Goal: Task Accomplishment & Management: Manage account settings

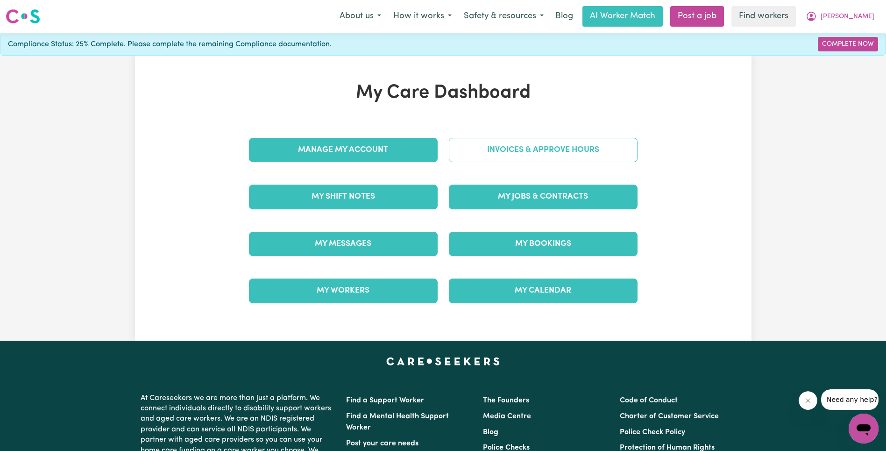
click at [507, 148] on link "Invoices & Approve Hours" at bounding box center [543, 150] width 189 height 24
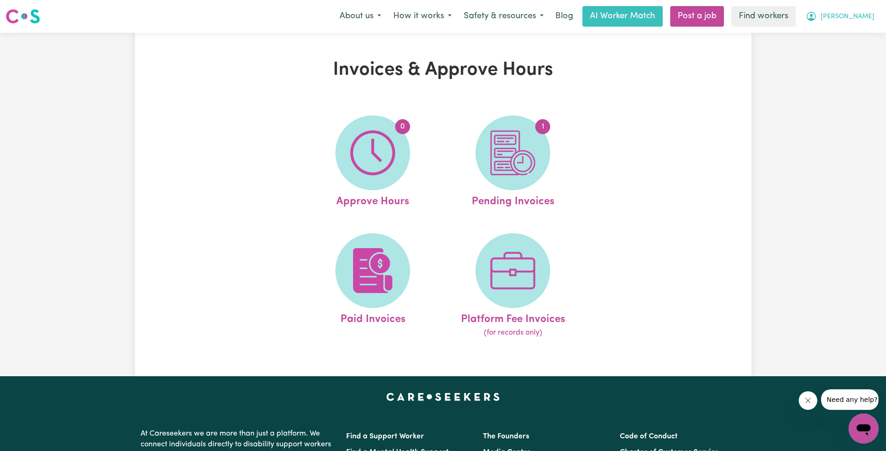
click at [867, 14] on span "[PERSON_NAME]" at bounding box center [848, 17] width 54 height 10
click at [844, 43] on link "My Dashboard" at bounding box center [844, 37] width 74 height 18
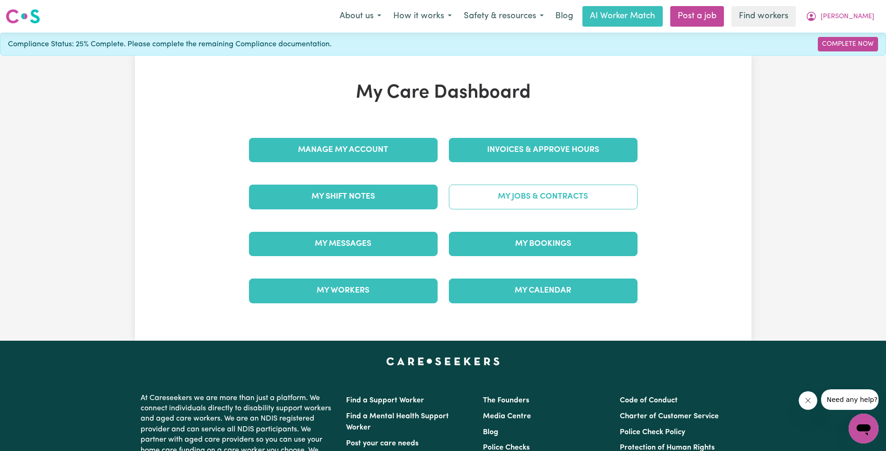
click at [480, 202] on link "My Jobs & Contracts" at bounding box center [543, 197] width 189 height 24
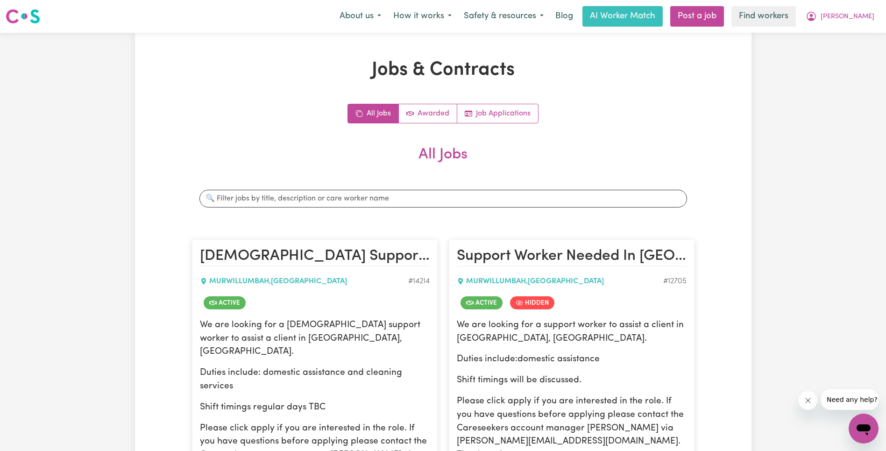
click at [288, 125] on div "All Jobs Awarded Job Applications All Jobs Search jobs [DEMOGRAPHIC_DATA] Suppo…" at bounding box center [443, 340] width 503 height 473
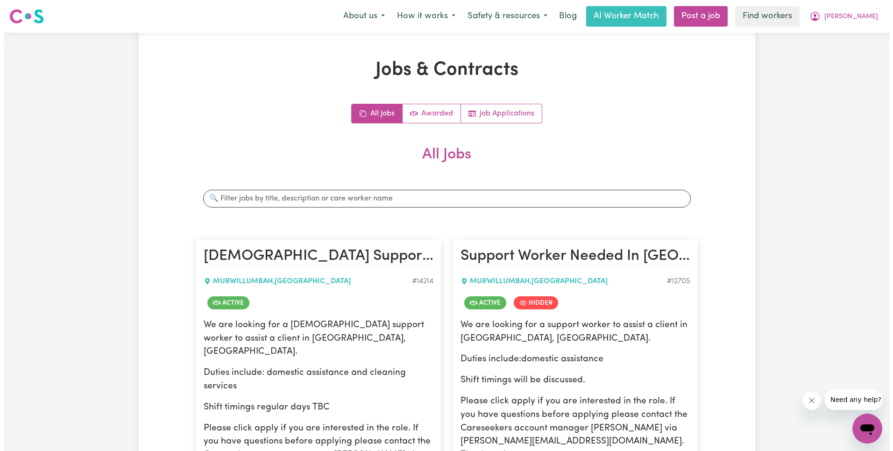
scroll to position [115, 0]
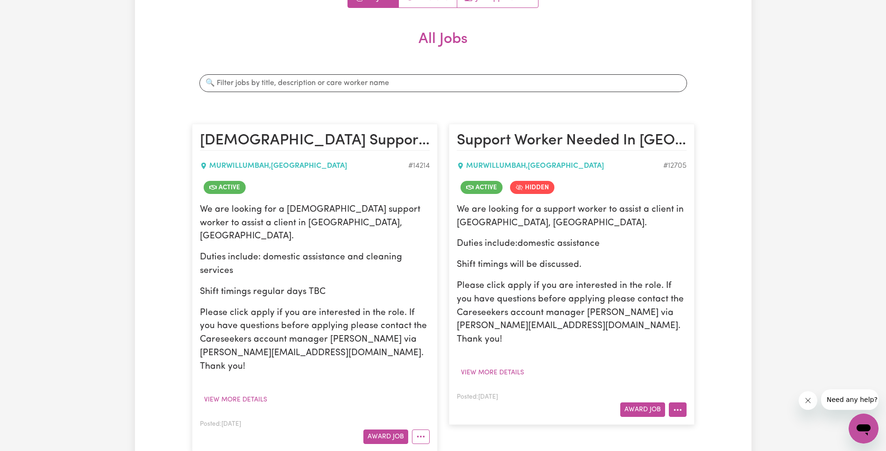
click at [676, 405] on icon "More options" at bounding box center [677, 409] width 9 height 9
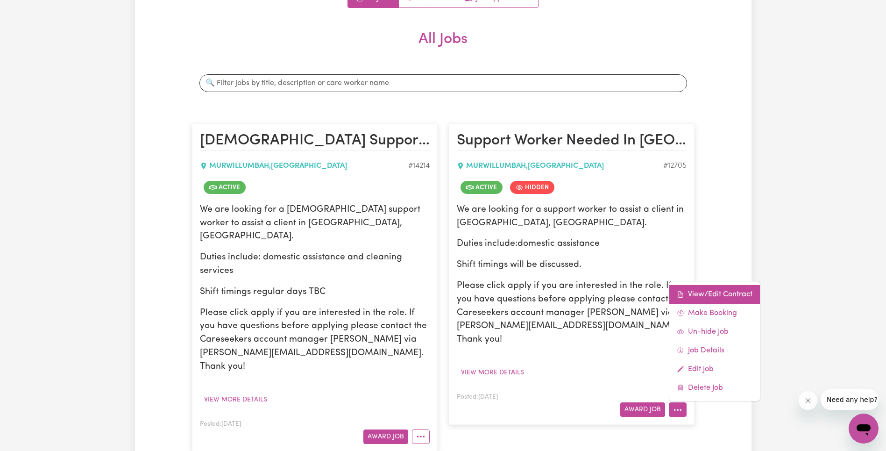
click at [700, 285] on link "View/Edit Contract" at bounding box center [715, 294] width 91 height 19
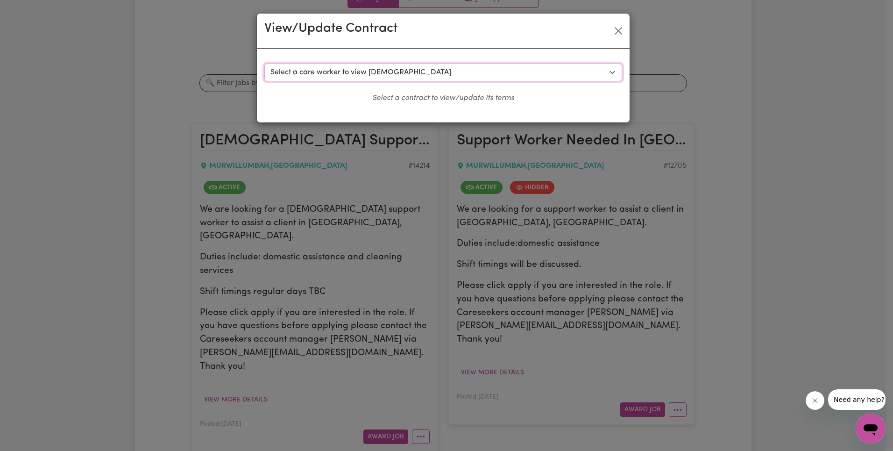
click at [343, 79] on select "Select a care worker to view [DEMOGRAPHIC_DATA] #9319 - [PERSON_NAME] (contract…" at bounding box center [443, 73] width 358 height 18
select select "9829"
select select "WEEKDAY_DAYTIME"
select select "ASSISTANCE_SELF_CARE"
select select "ONE"
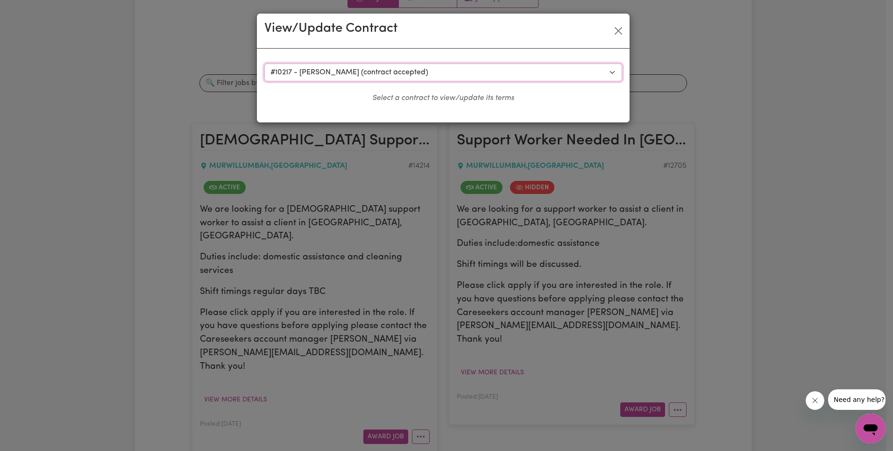
select select "[DATE]"
select select "ASSISTANCE_SELF_CARE"
select select "ONE"
select select "[DATE]"
select select "ASSISTANCE_SELF_CARE"
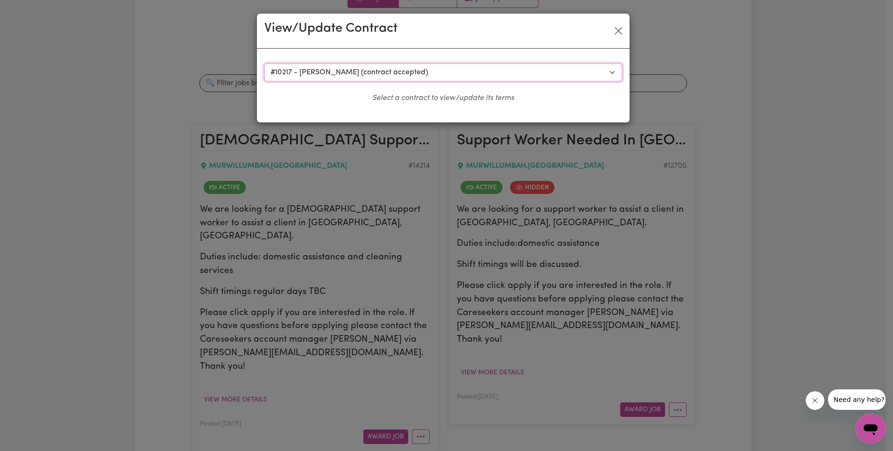
select select "ONE"
select select "PUBLIC_HOLIDAY"
select select "ASSISTANCE_SELF_CARE"
select select "ONE"
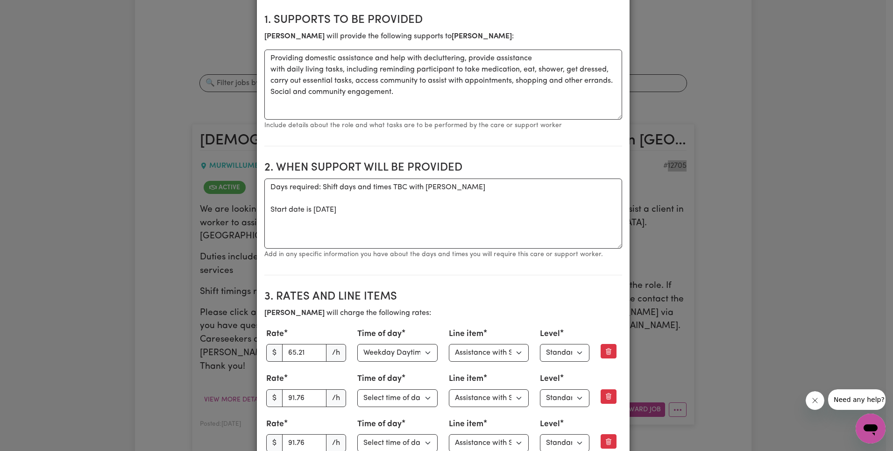
scroll to position [0, 0]
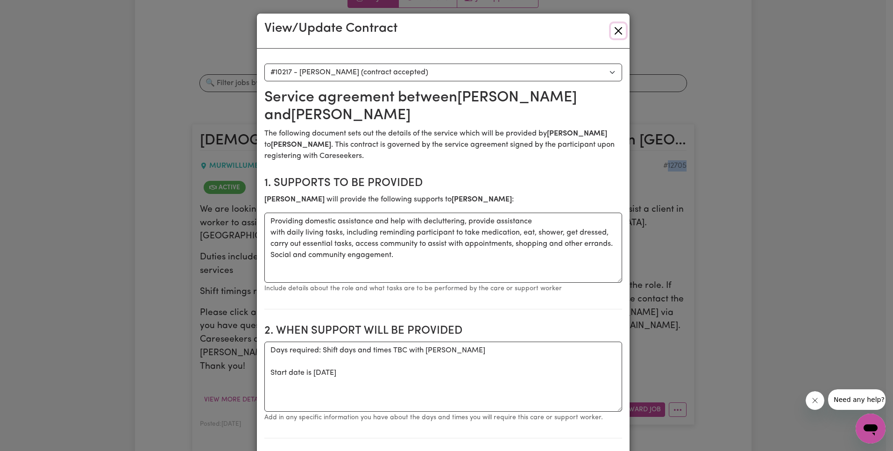
click at [614, 32] on button "Close" at bounding box center [618, 30] width 15 height 15
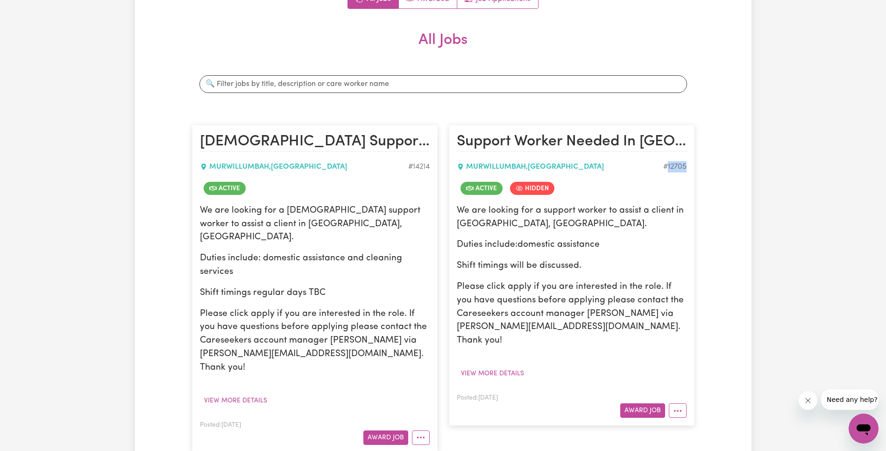
scroll to position [211, 0]
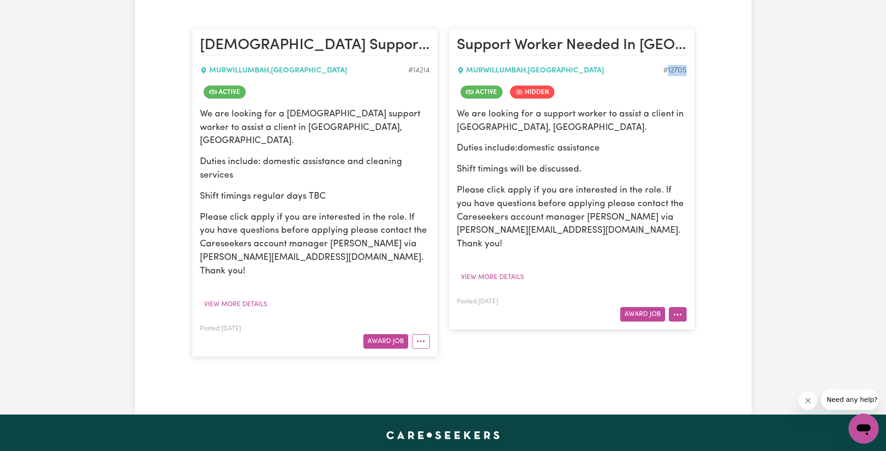
click at [676, 310] on icon "More options" at bounding box center [677, 314] width 9 height 9
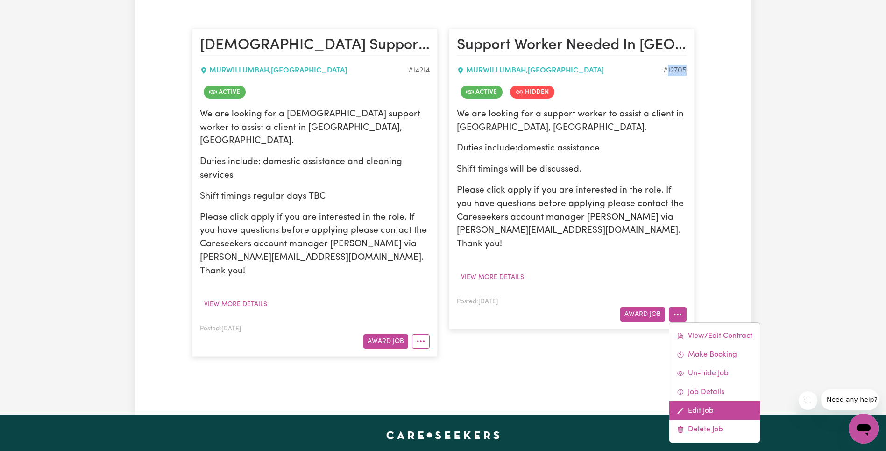
click at [707, 401] on link "Edit Job" at bounding box center [715, 410] width 91 height 19
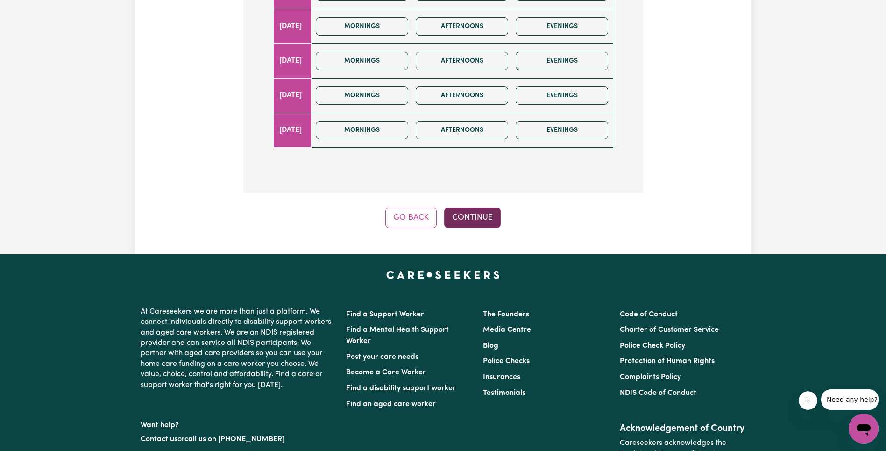
click at [475, 207] on button "Continue" at bounding box center [472, 217] width 57 height 21
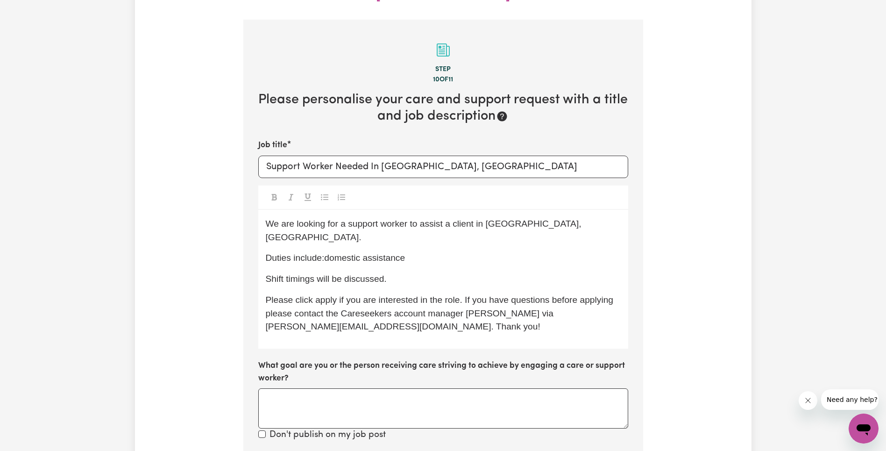
scroll to position [348, 0]
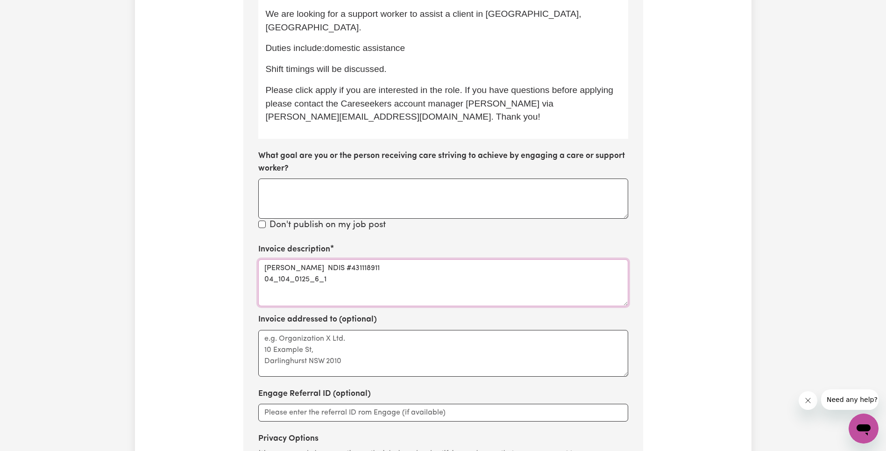
drag, startPoint x: 406, startPoint y: 236, endPoint x: 408, endPoint y: 246, distance: 10.9
click at [408, 259] on textarea "[PERSON_NAME] NDIS #431118911 04_104_0125_6_1" at bounding box center [443, 282] width 370 height 47
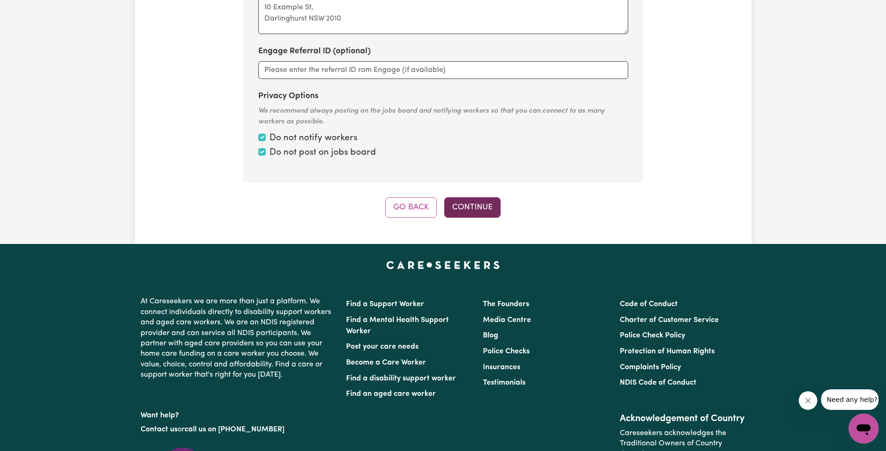
type textarea "[PERSON_NAME] NDIS #431118911"
click at [484, 197] on button "Continue" at bounding box center [472, 207] width 57 height 21
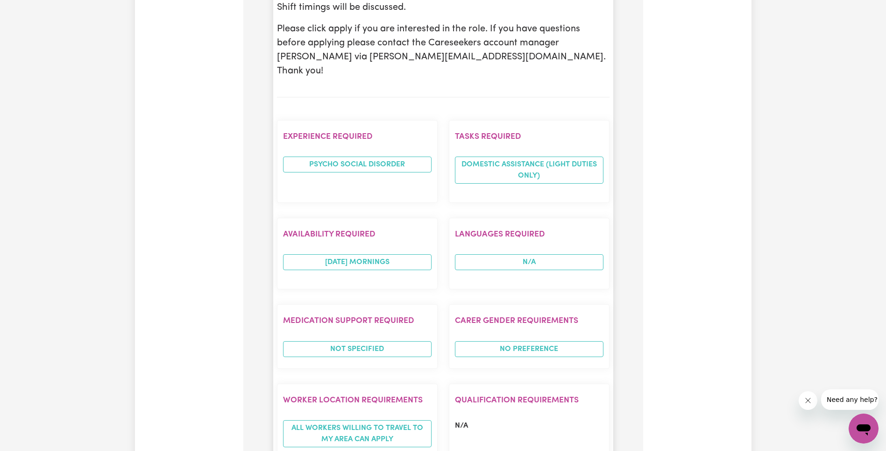
scroll to position [752, 0]
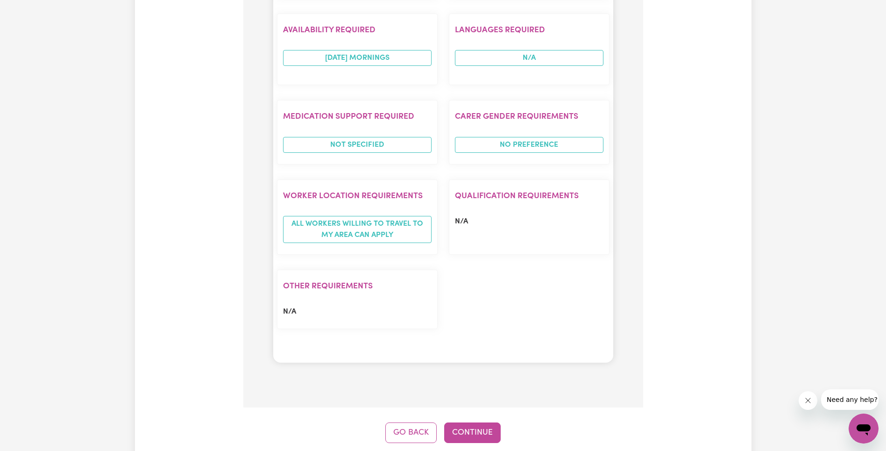
drag, startPoint x: 479, startPoint y: 355, endPoint x: 486, endPoint y: 343, distance: 13.2
click at [479, 422] on button "Continue" at bounding box center [472, 432] width 57 height 21
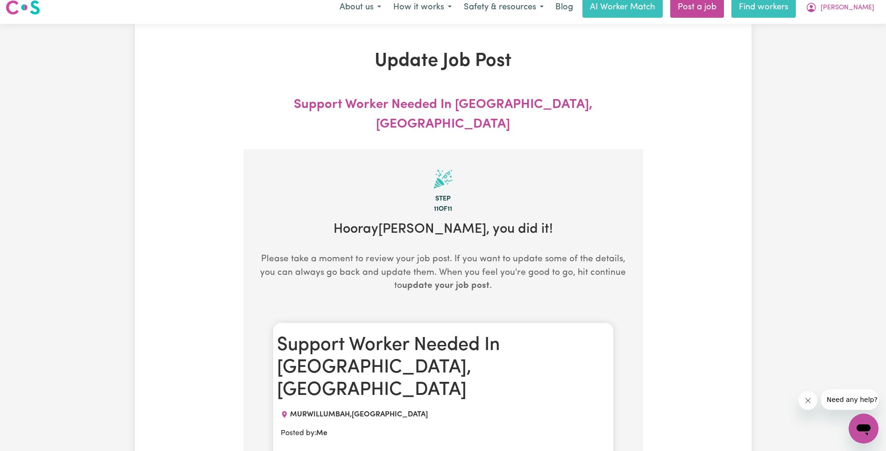
scroll to position [0, 0]
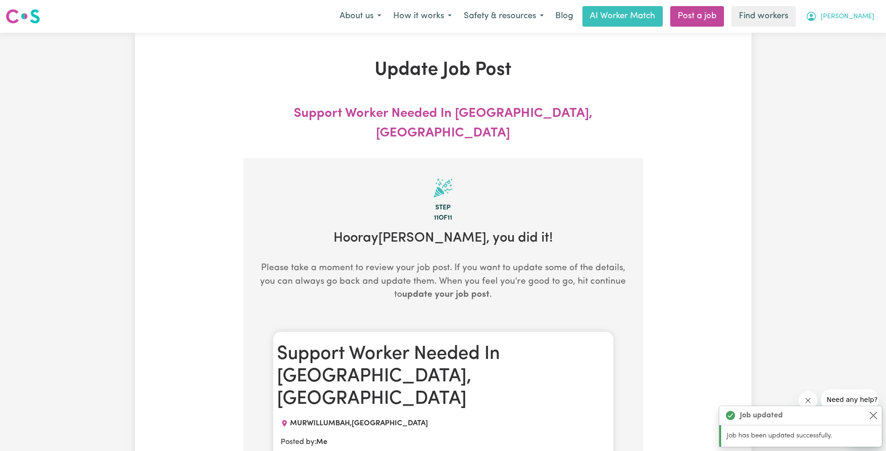
click at [876, 21] on button "[PERSON_NAME]" at bounding box center [840, 17] width 81 height 20
click at [859, 37] on link "My Dashboard" at bounding box center [844, 37] width 74 height 18
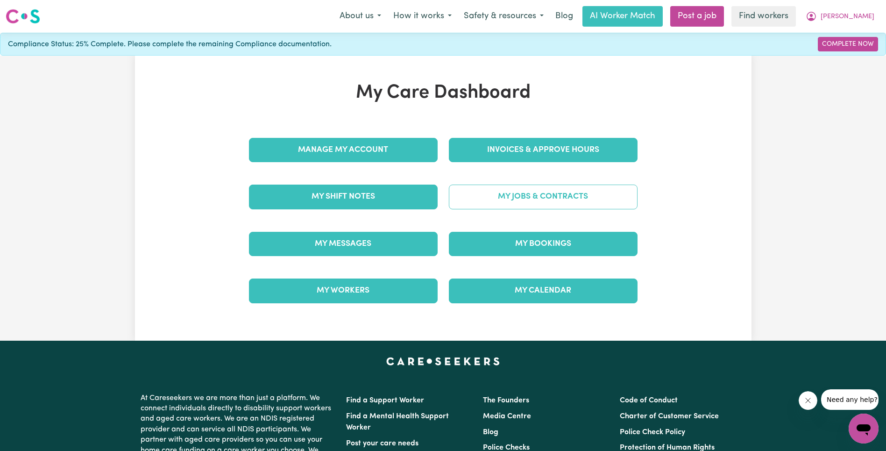
click at [564, 188] on link "My Jobs & Contracts" at bounding box center [543, 197] width 189 height 24
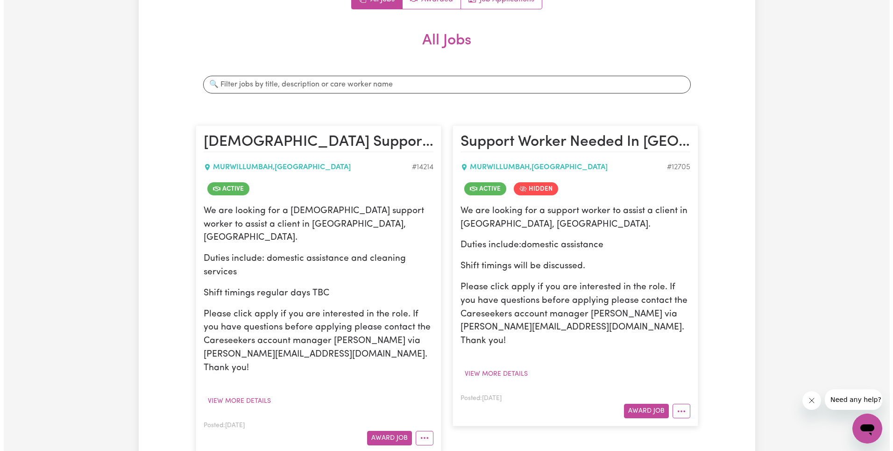
scroll to position [162, 0]
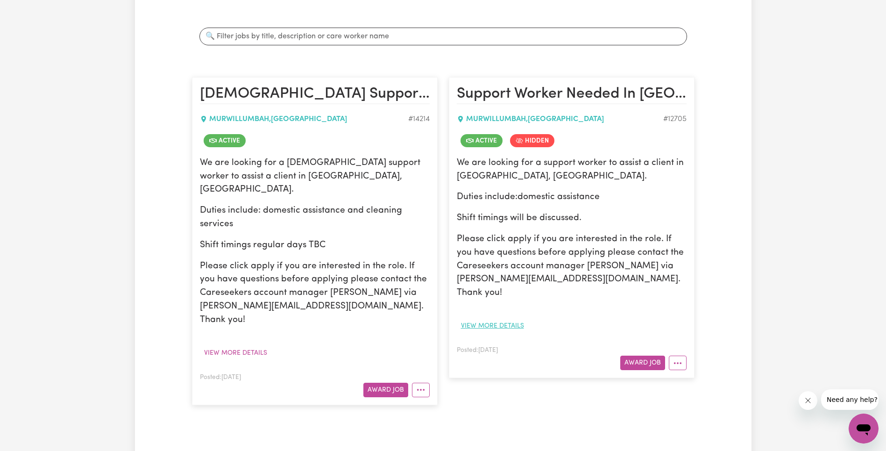
click at [491, 319] on button "View more details" at bounding box center [492, 326] width 71 height 14
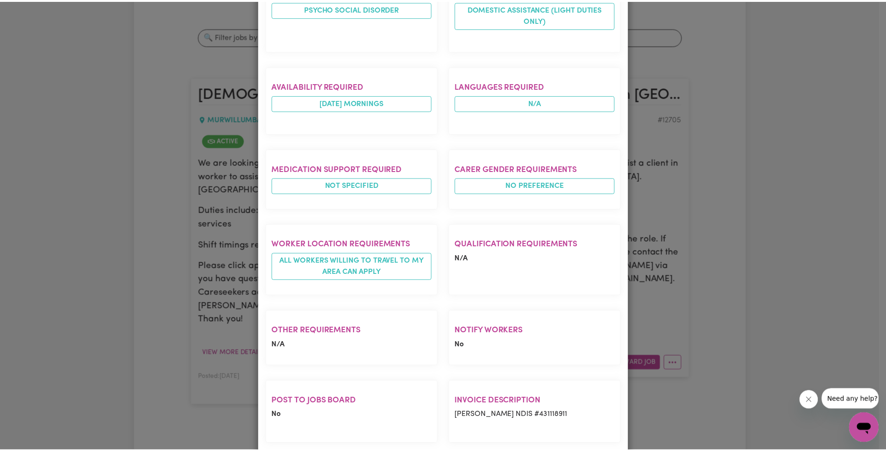
scroll to position [0, 0]
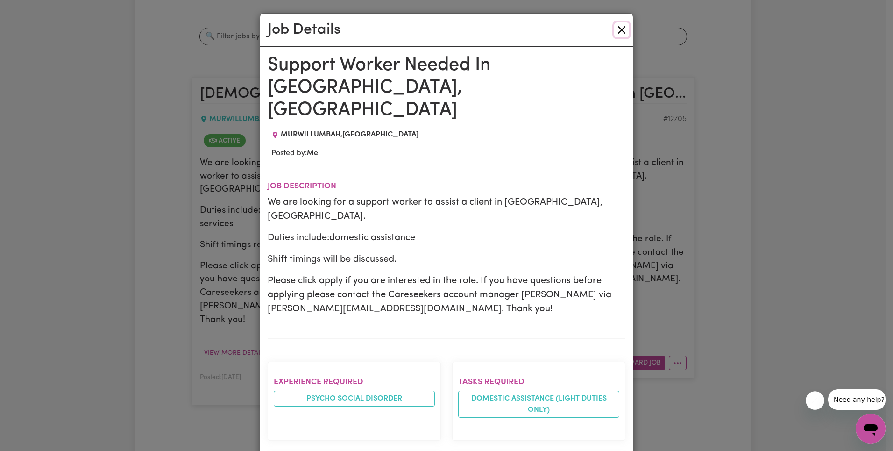
click at [621, 25] on button "Close" at bounding box center [621, 29] width 15 height 15
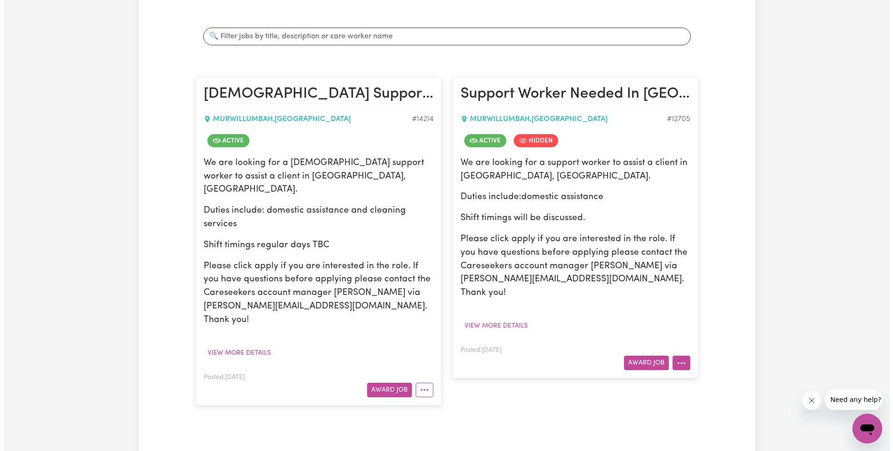
scroll to position [168, 0]
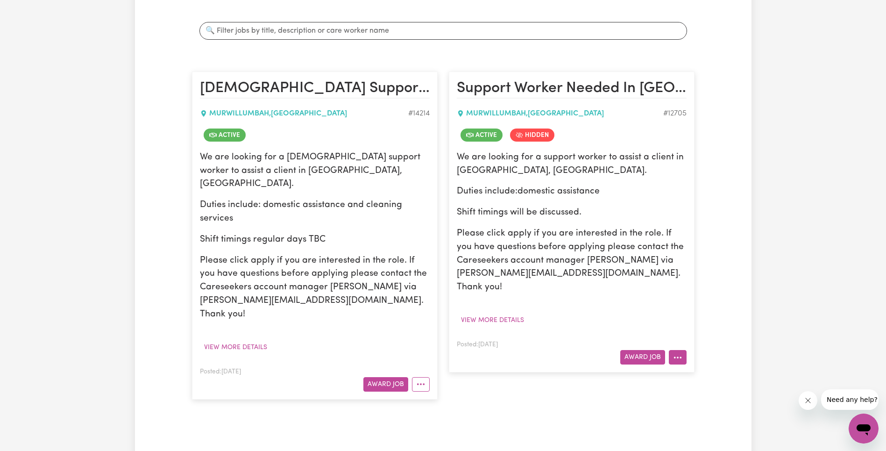
click at [676, 353] on icon "More options" at bounding box center [677, 357] width 9 height 9
click at [709, 233] on link "View/Edit Contract" at bounding box center [715, 242] width 91 height 19
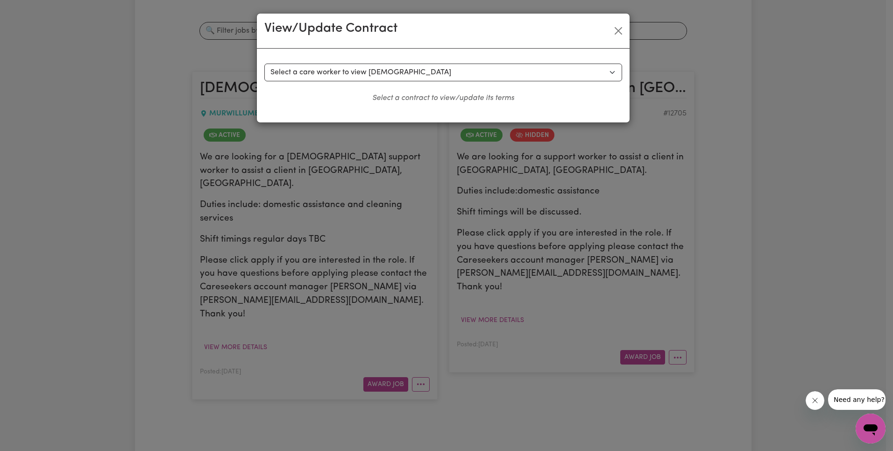
click at [358, 63] on div "Select a contract to view Select a care worker to view [DEMOGRAPHIC_DATA] #9319…" at bounding box center [443, 86] width 373 height 74
click at [356, 77] on select "Select a care worker to view [DEMOGRAPHIC_DATA] #9319 - [PERSON_NAME] (contract…" at bounding box center [443, 73] width 358 height 18
select select "9829"
select select "WEEKDAY_DAYTIME"
select select "ASSISTANCE_SELF_CARE"
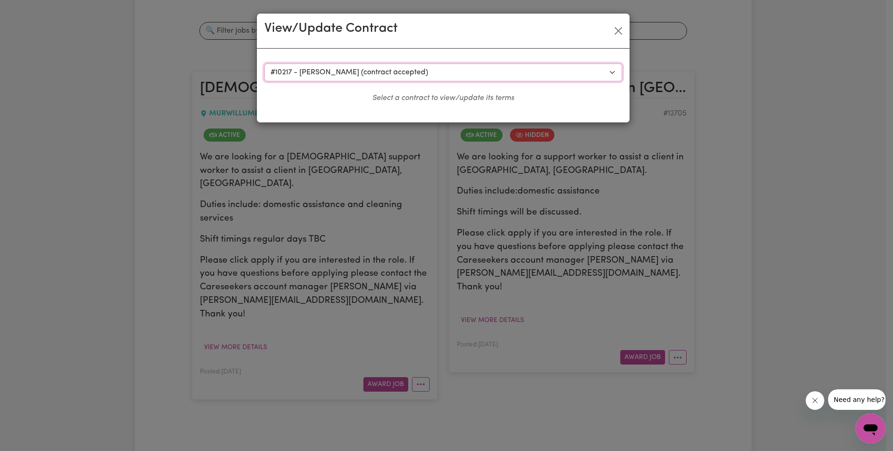
select select "ONE"
select select "[DATE]"
select select "ASSISTANCE_SELF_CARE"
select select "ONE"
select select "[DATE]"
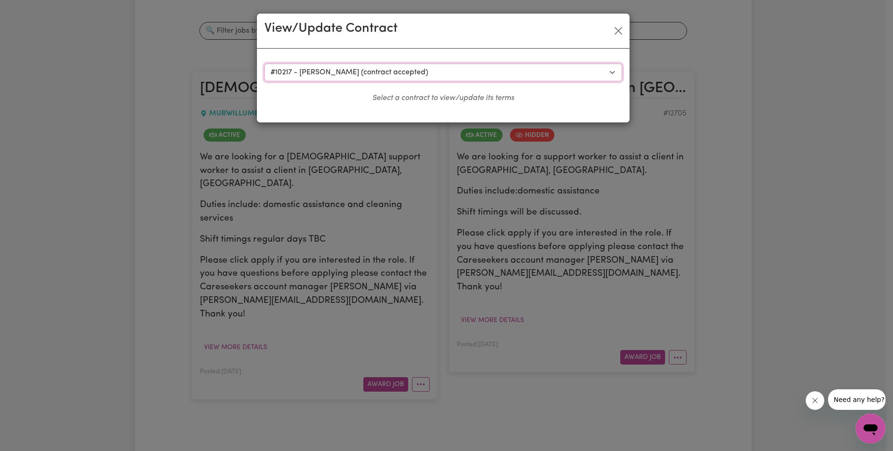
select select "ASSISTANCE_SELF_CARE"
select select "ONE"
select select "PUBLIC_HOLIDAY"
select select "ASSISTANCE_SELF_CARE"
select select "ONE"
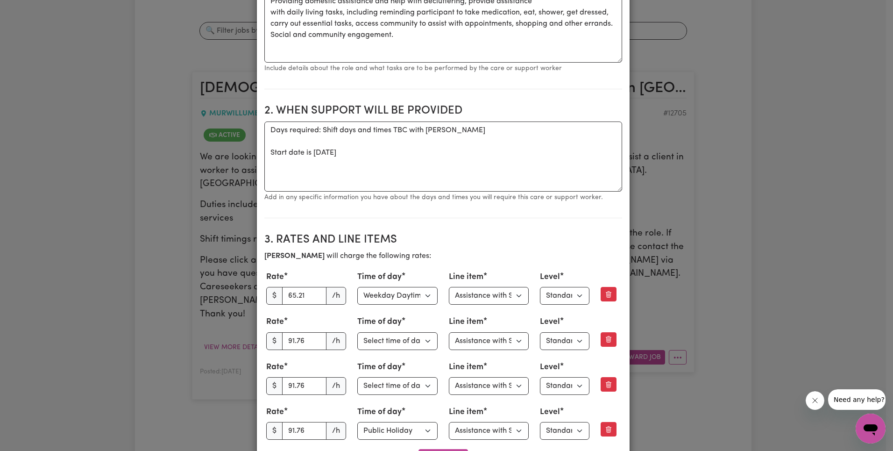
scroll to position [316, 0]
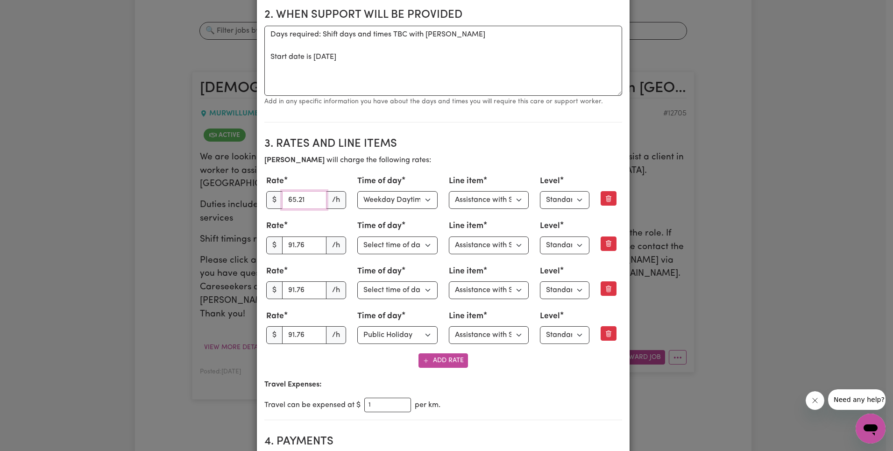
click at [297, 201] on input "65.21" at bounding box center [304, 200] width 45 height 18
paste input "3.27"
type input "63.27"
click at [486, 200] on select "Select line item Assistance with Self Care Activities Assistance with personal …" at bounding box center [489, 200] width 80 height 18
click at [303, 245] on input "91.76" at bounding box center [304, 245] width 45 height 18
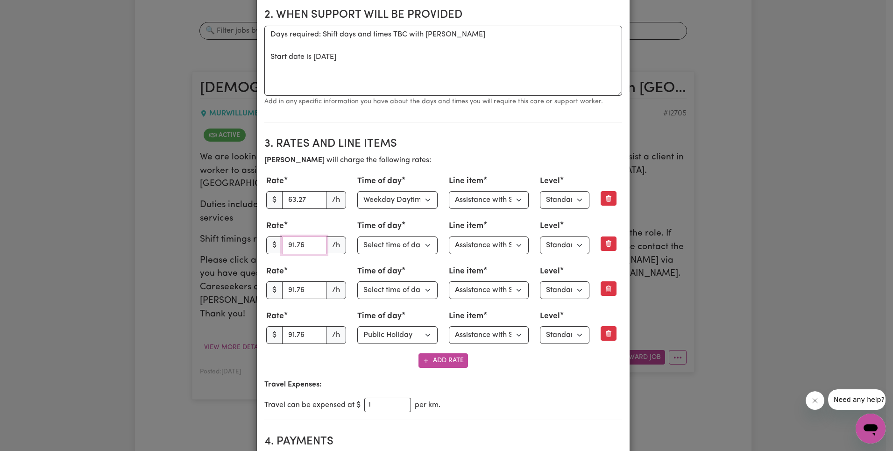
paste input "88.99"
type input "88.99"
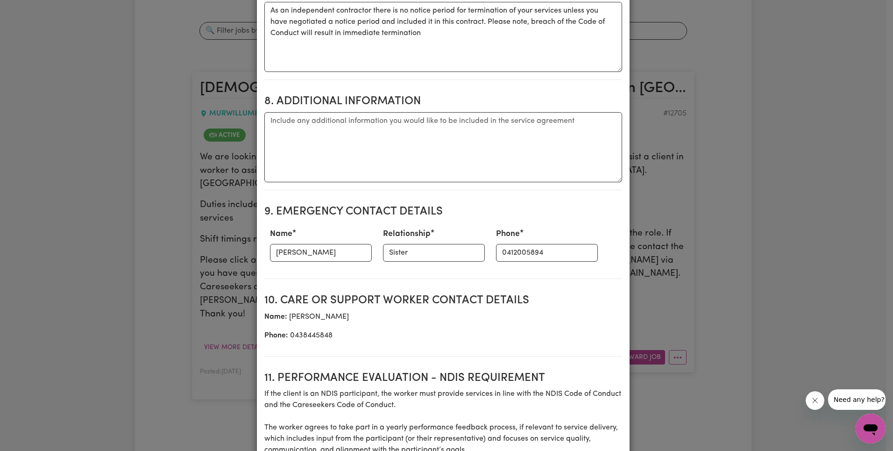
scroll to position [1328, 0]
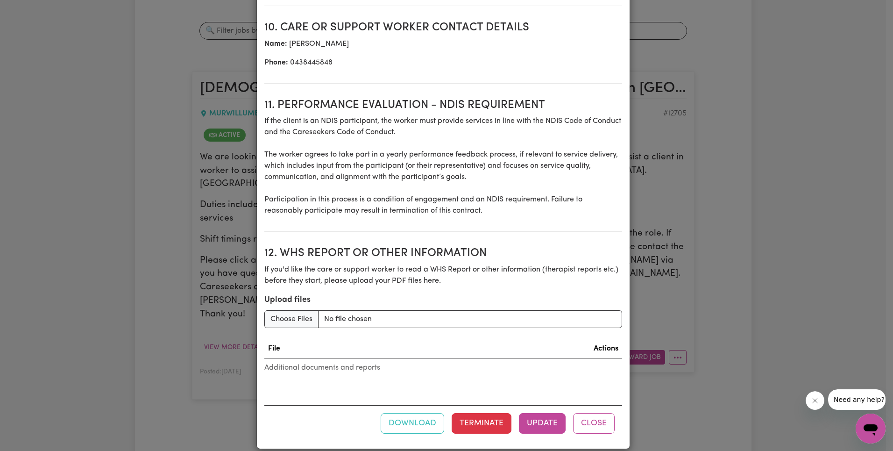
drag, startPoint x: 553, startPoint y: 407, endPoint x: 537, endPoint y: 351, distance: 58.7
click at [553, 413] on button "Update" at bounding box center [542, 423] width 47 height 21
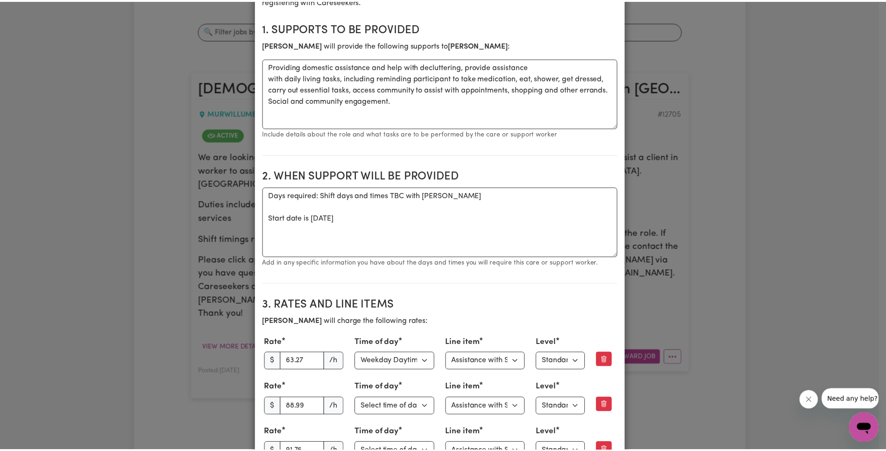
scroll to position [0, 0]
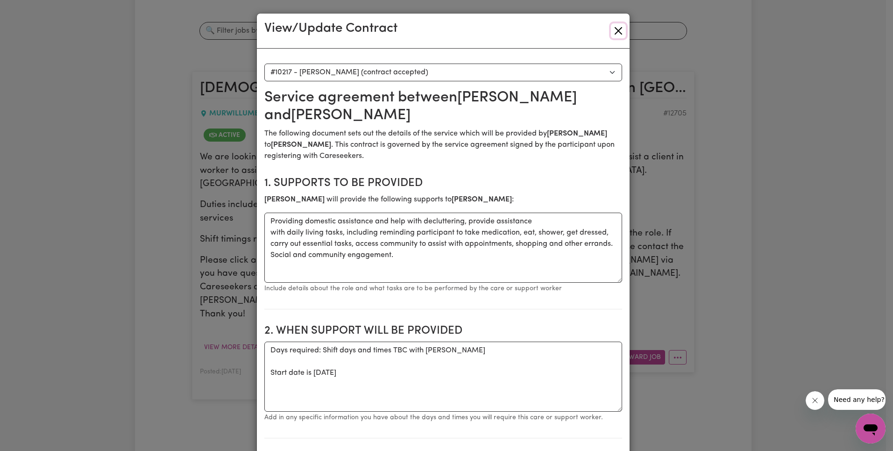
click at [613, 30] on button "Close" at bounding box center [618, 30] width 15 height 15
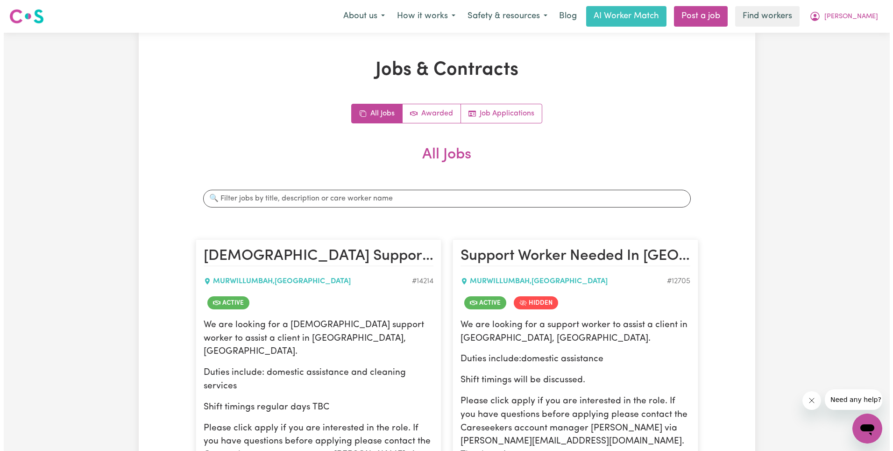
scroll to position [156, 0]
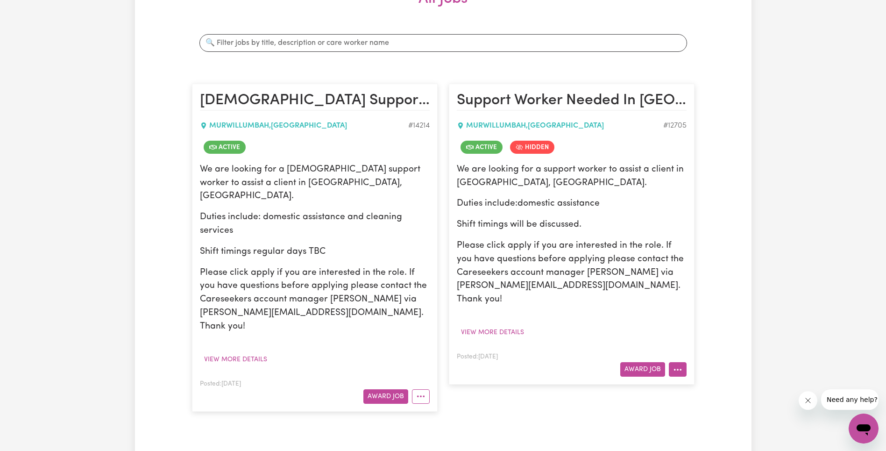
click at [674, 365] on icon "More options" at bounding box center [677, 369] width 9 height 9
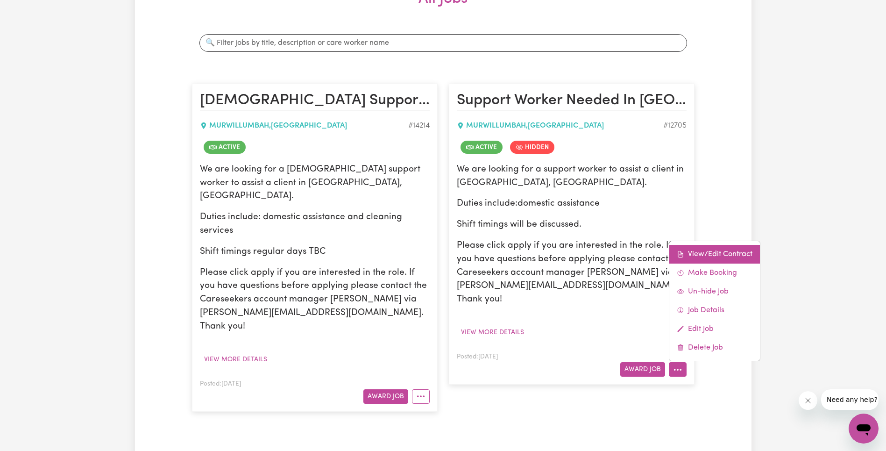
click at [705, 245] on link "View/Edit Contract" at bounding box center [715, 254] width 91 height 19
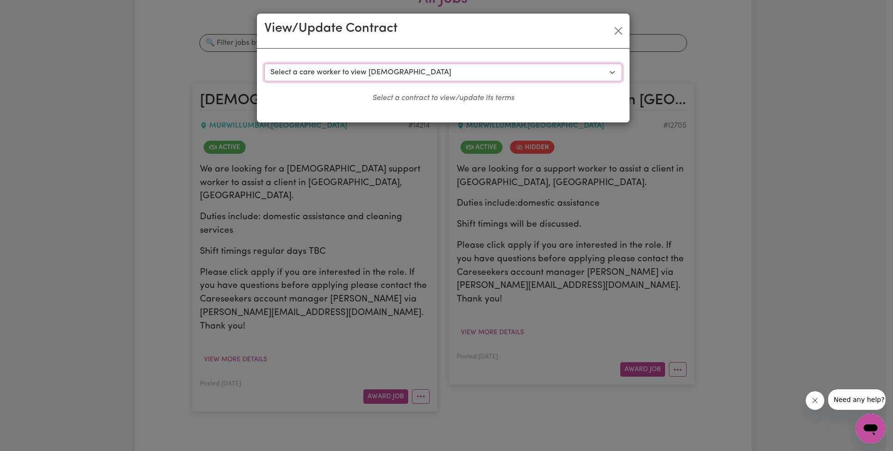
click at [398, 70] on select "Select a care worker to view [DEMOGRAPHIC_DATA] #9319 - [PERSON_NAME] (contract…" at bounding box center [443, 73] width 358 height 18
select select "8932"
select select "WEEKDAY_DAYTIME"
select select "ASSISTANCE_SELF_CARE"
select select "ONE"
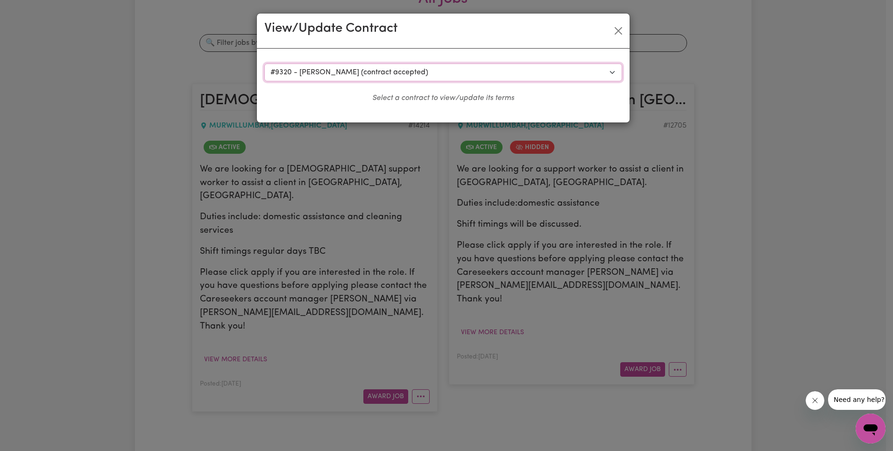
select select "[DATE]"
select select "ASSISTANCE_SELF_CARE"
select select "ONE"
select select "PUBLIC_HOLIDAY"
select select "ASSISTANCE_SELF_CARE"
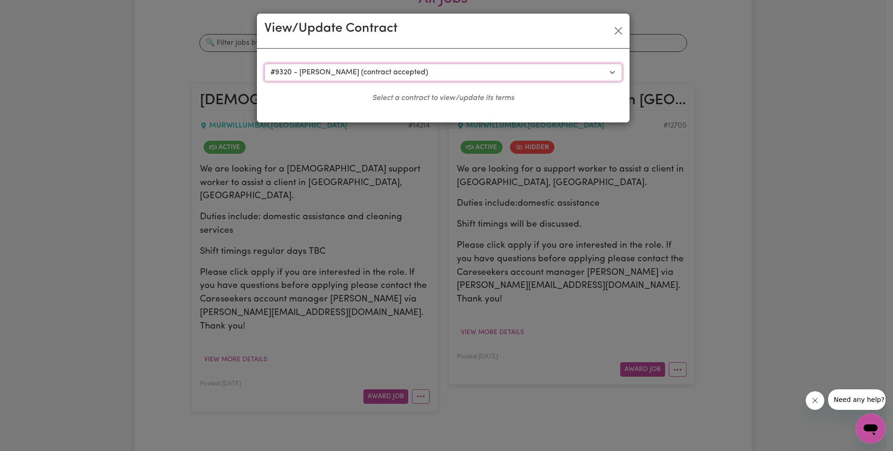
select select "ONE"
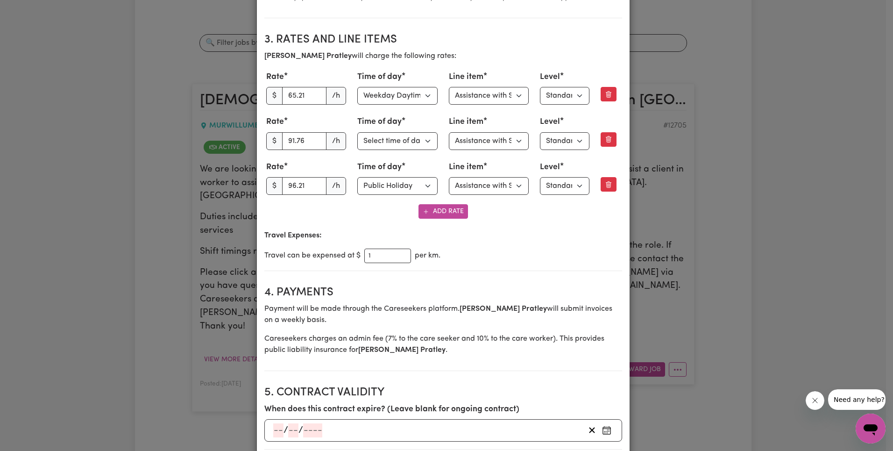
scroll to position [372, 0]
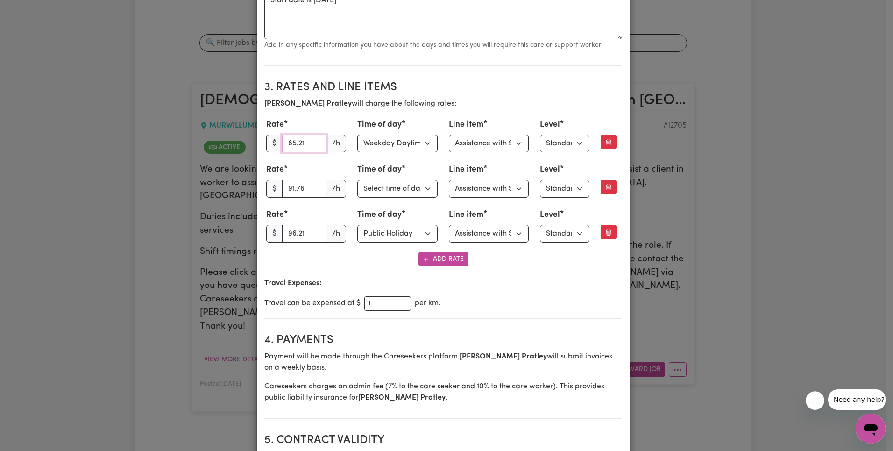
click at [300, 143] on input "65.21" at bounding box center [304, 144] width 45 height 18
paste input "3.27"
type input "63.27"
click at [299, 191] on input "91.76" at bounding box center [304, 189] width 45 height 18
paste input "88.99"
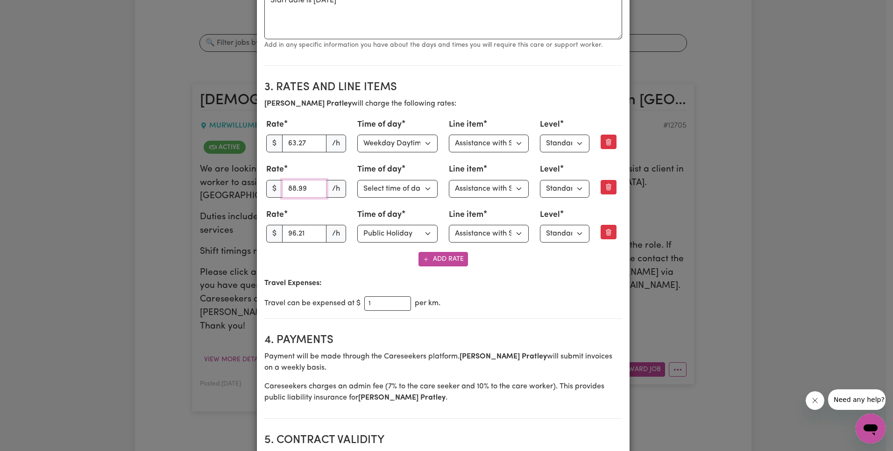
type input "88.99"
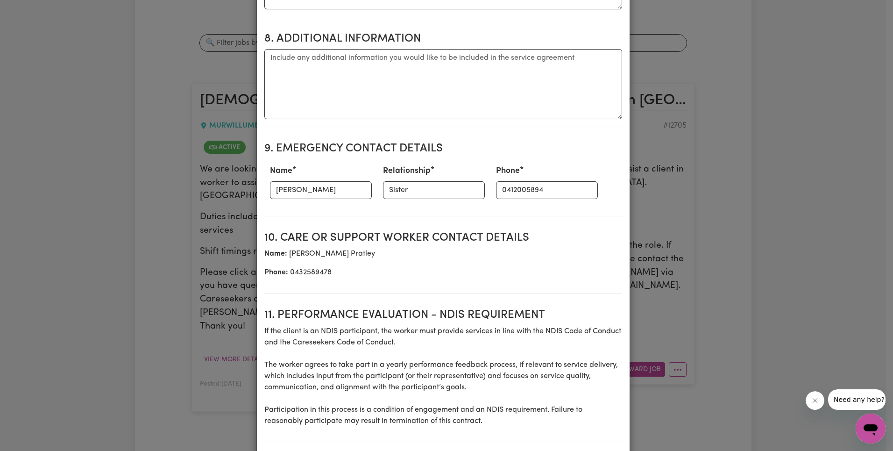
scroll to position [1294, 0]
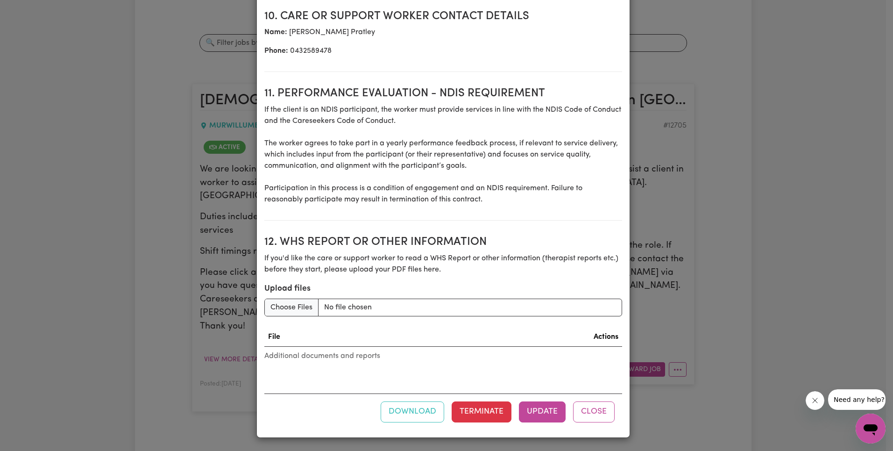
click at [537, 422] on div "Download Terminate Update Close" at bounding box center [443, 411] width 358 height 36
click at [539, 417] on button "Update" at bounding box center [542, 411] width 47 height 21
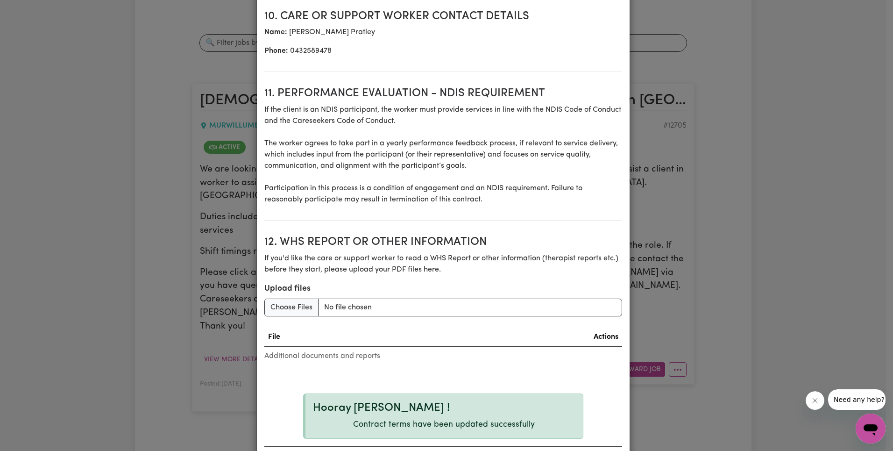
scroll to position [1347, 0]
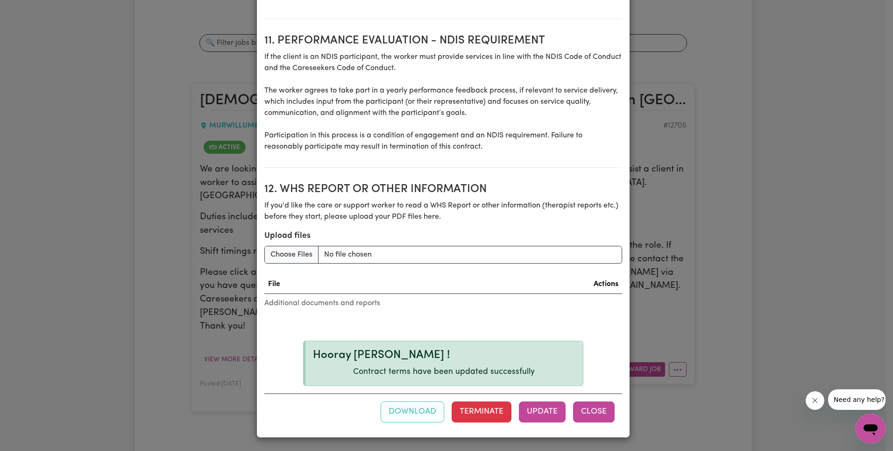
click at [591, 407] on button "Close" at bounding box center [594, 411] width 42 height 21
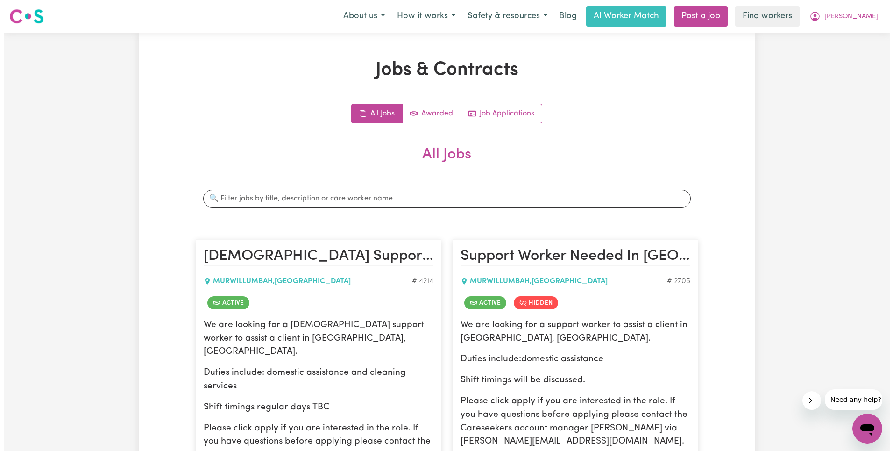
scroll to position [157, 0]
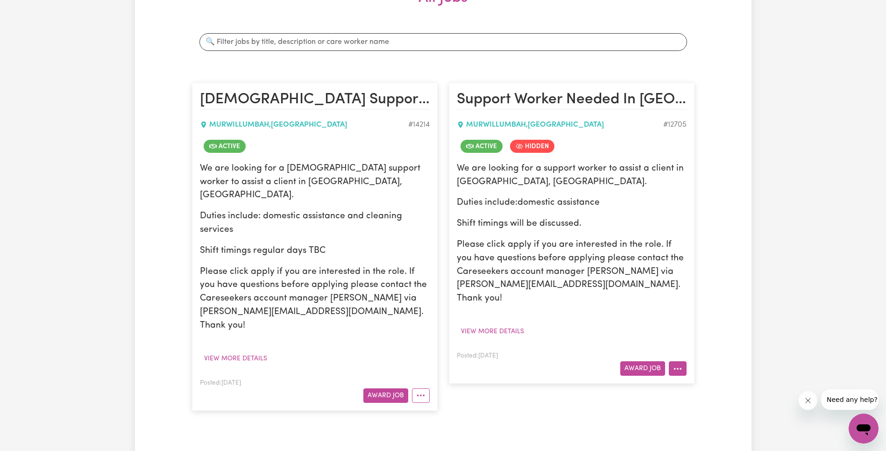
click at [686, 361] on button "More options" at bounding box center [678, 368] width 18 height 14
click at [708, 244] on link "View/Edit Contract" at bounding box center [715, 253] width 91 height 19
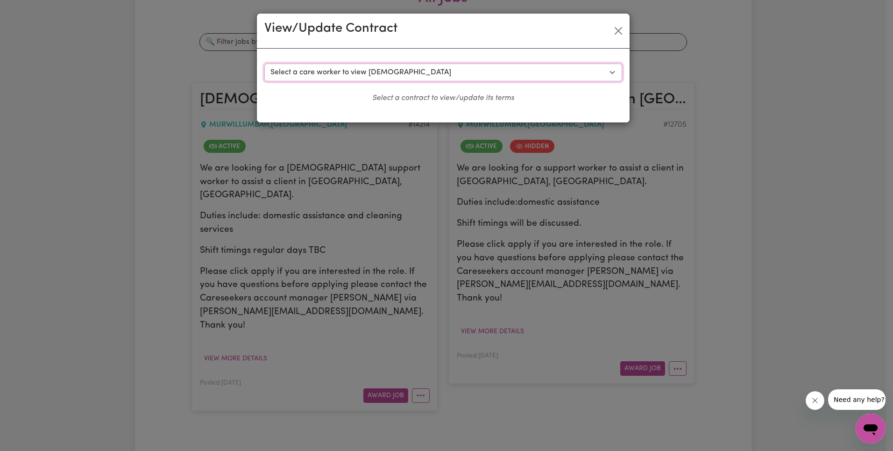
click at [426, 70] on select "Select a care worker to view [DEMOGRAPHIC_DATA] #9319 - [PERSON_NAME] (contract…" at bounding box center [443, 73] width 358 height 18
select select "9830"
select select "WEEKDAY_DAYTIME"
select select "ASSISTANCE_SELF_CARE"
select select "ONE"
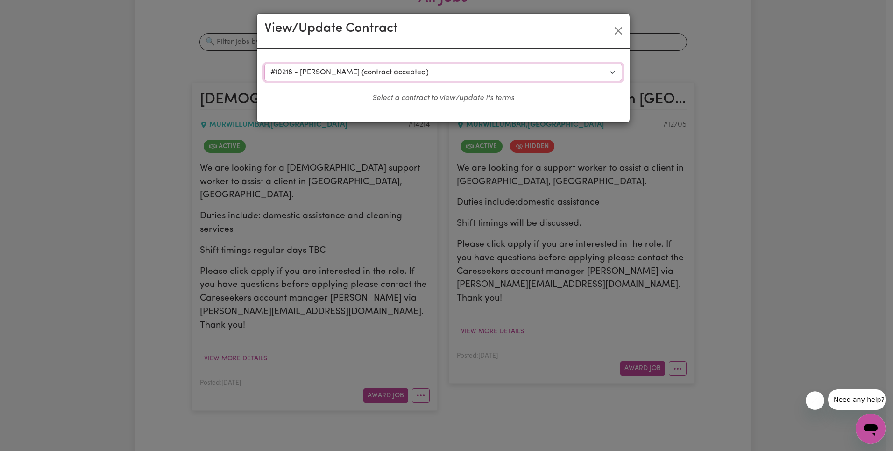
select select "[DATE]"
select select "ASSISTANCE_SELF_CARE"
select select "ONE"
select select "[DATE]"
select select "ASSISTANCE_SELF_CARE"
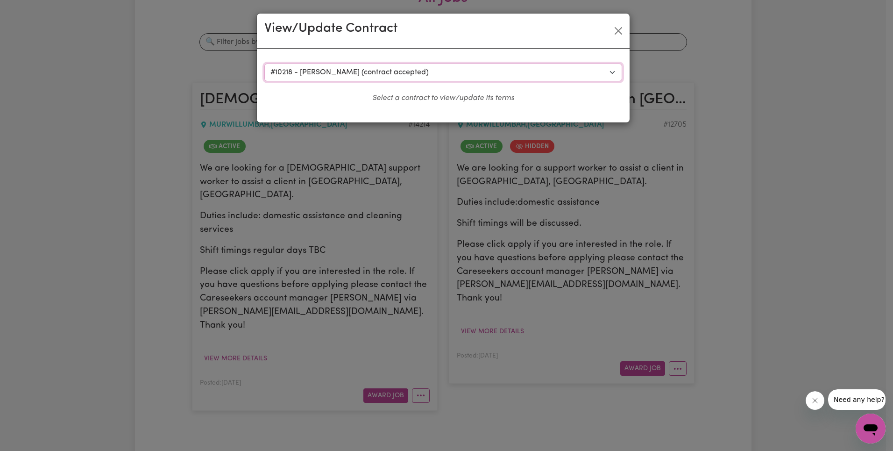
select select "ONE"
select select "PUBLIC_HOLIDAY"
select select "ASSISTANCE_SELF_CARE"
select select "ONE"
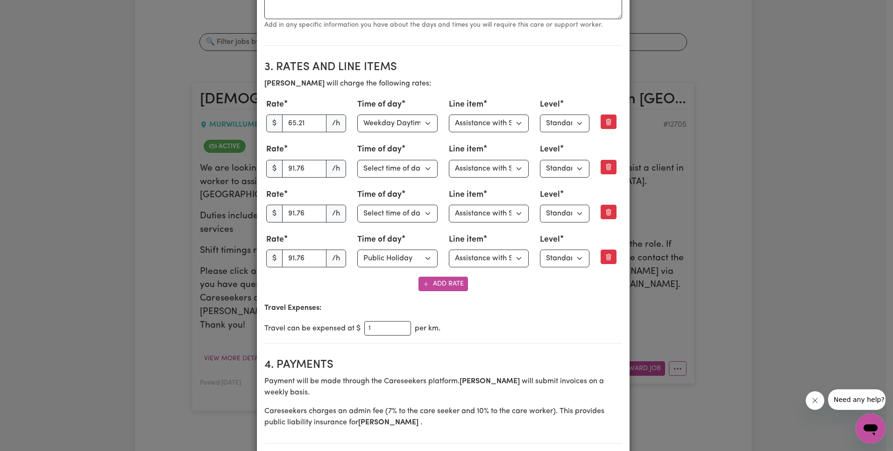
scroll to position [380, 0]
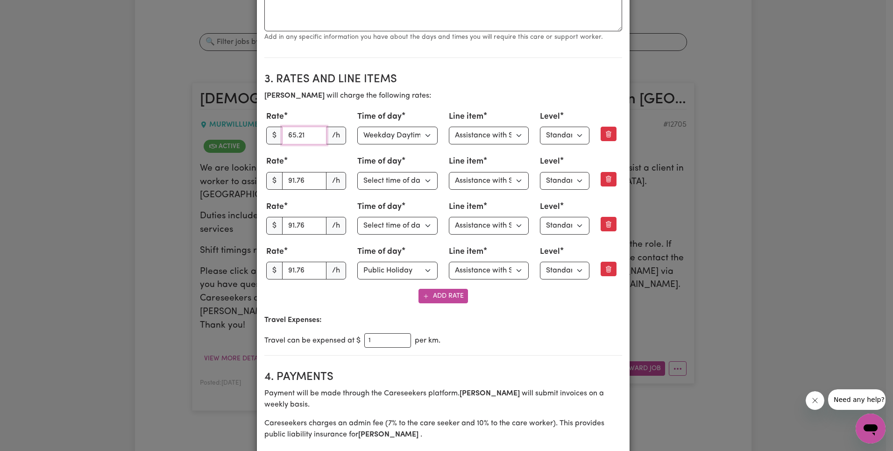
click at [297, 136] on input "65.21" at bounding box center [304, 136] width 45 height 18
paste input "3.27"
type input "63.27"
click at [294, 178] on input "91.76" at bounding box center [304, 181] width 45 height 18
paste input "88.99"
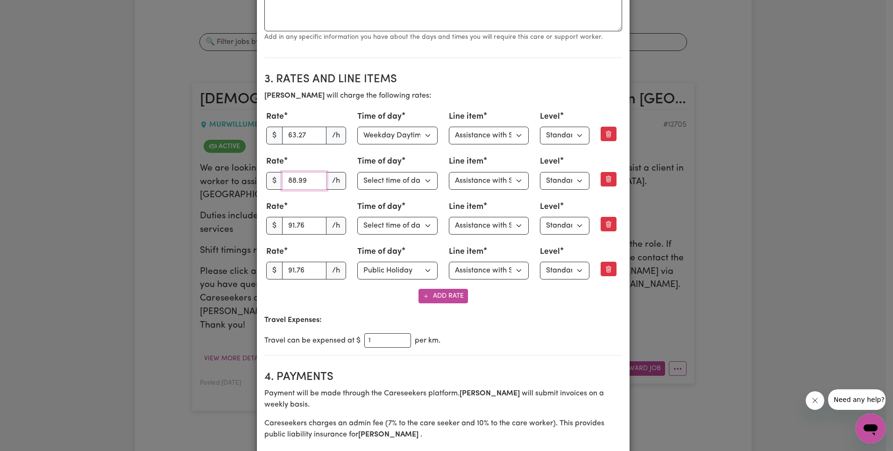
type input "88.99"
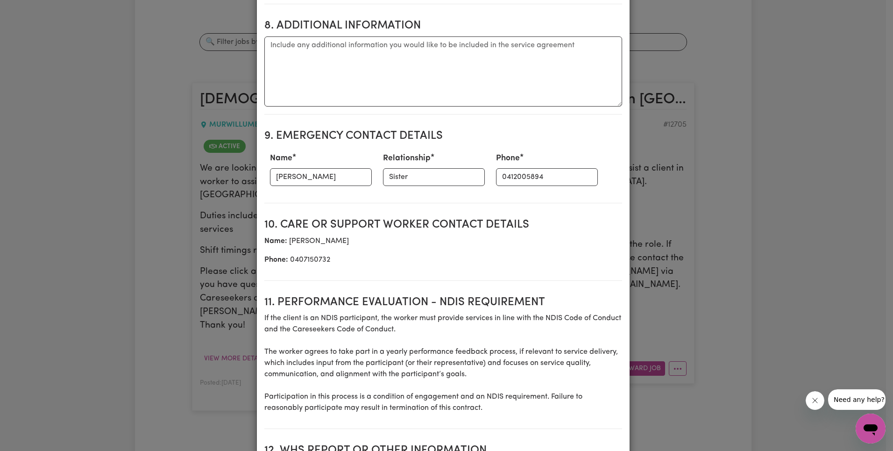
scroll to position [1328, 0]
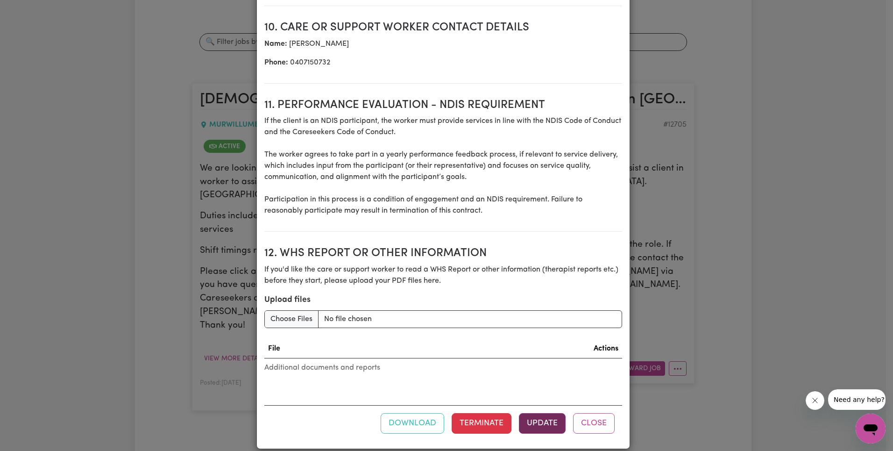
click at [549, 413] on button "Update" at bounding box center [542, 423] width 47 height 21
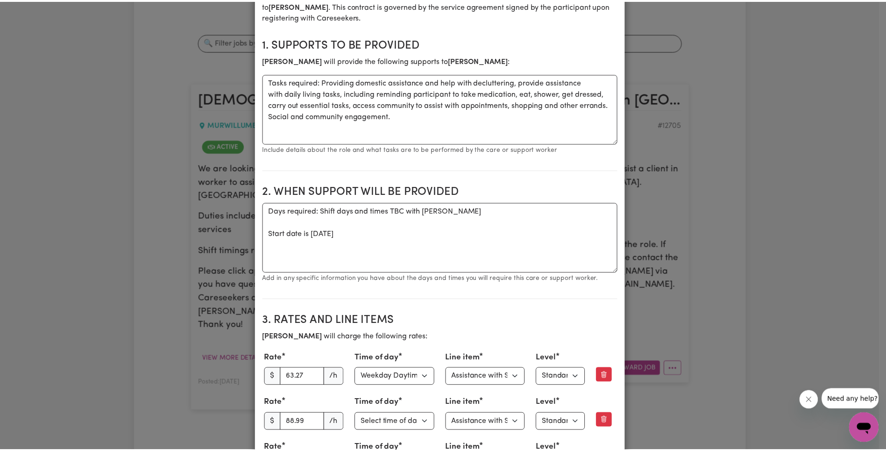
scroll to position [0, 0]
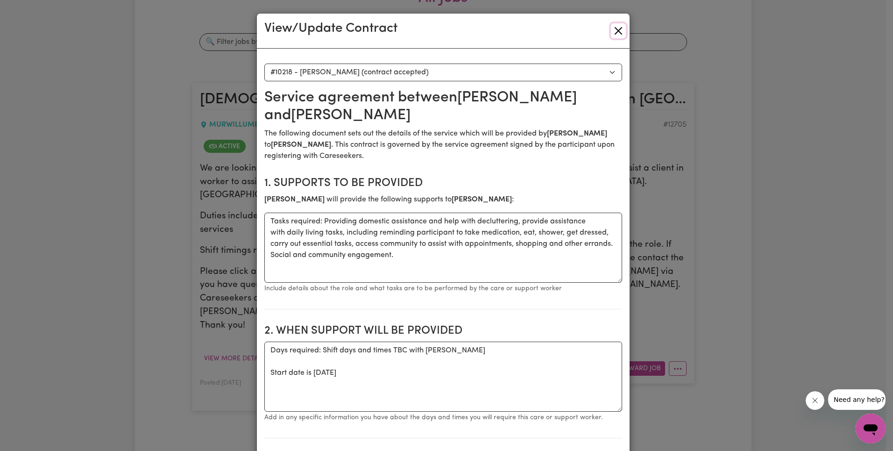
drag, startPoint x: 607, startPoint y: 28, endPoint x: 613, endPoint y: 30, distance: 5.6
click at [611, 28] on button "Close" at bounding box center [618, 30] width 15 height 15
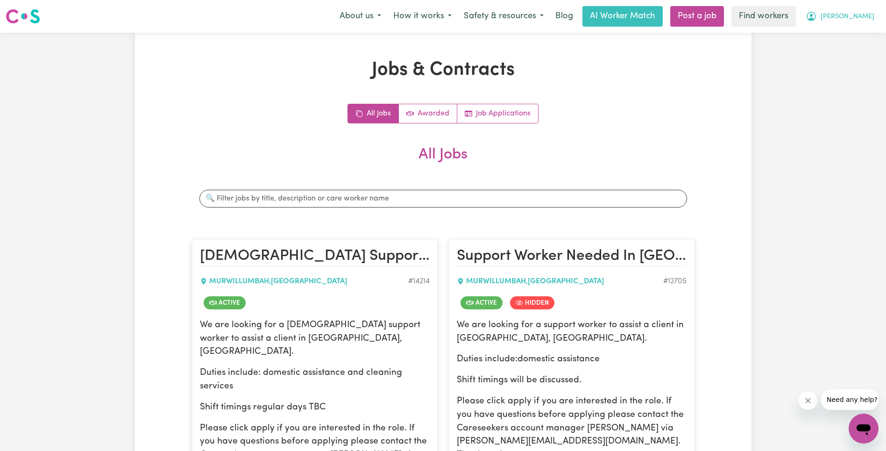
click at [866, 21] on span "[PERSON_NAME]" at bounding box center [848, 17] width 54 height 10
click at [861, 48] on link "Logout" at bounding box center [844, 54] width 74 height 18
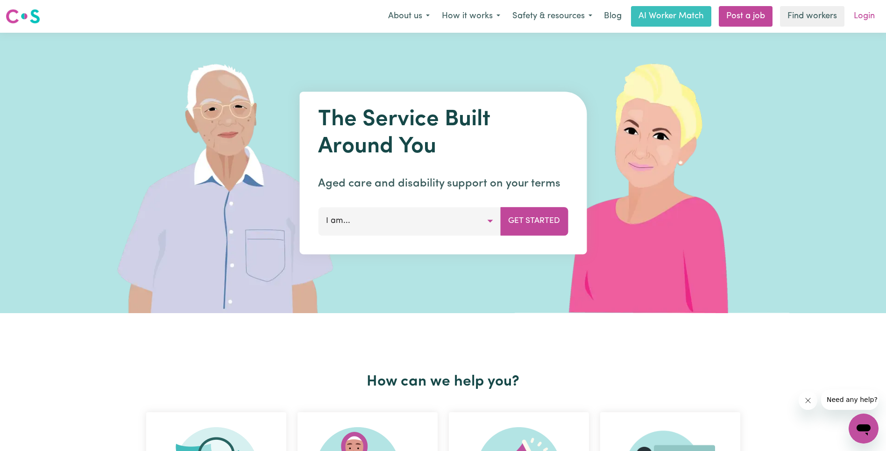
click at [869, 12] on link "Login" at bounding box center [865, 16] width 32 height 21
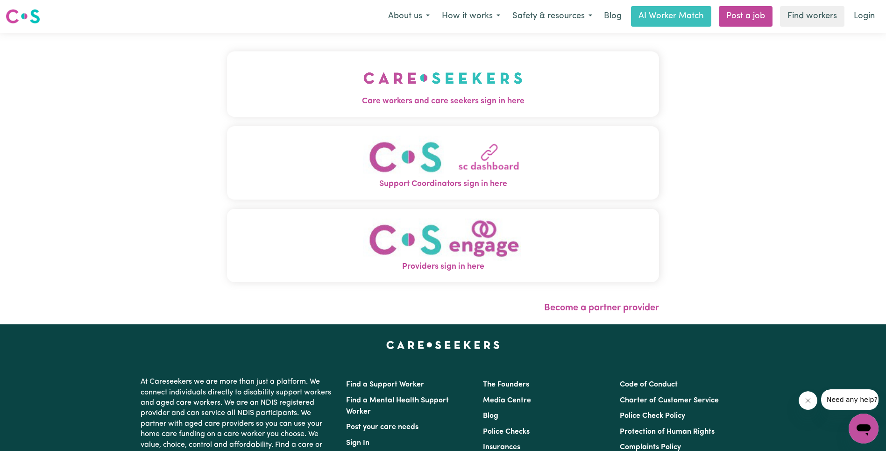
click at [364, 83] on img "Care workers and care seekers sign in here" at bounding box center [443, 78] width 159 height 35
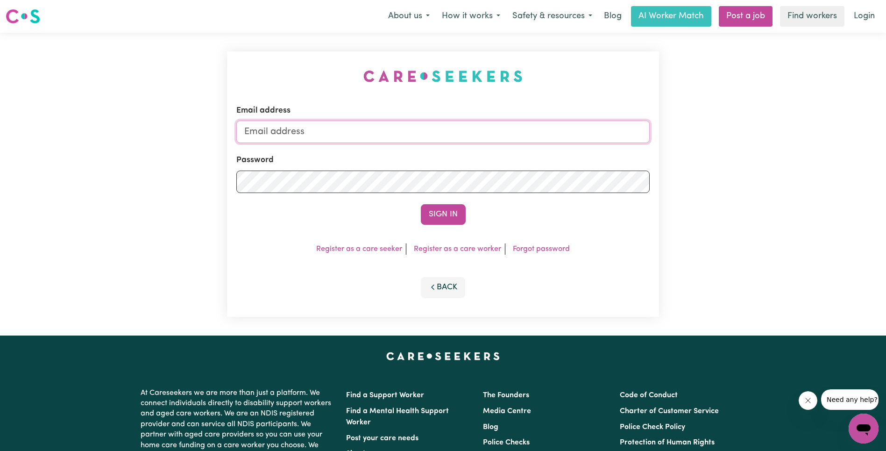
click at [467, 133] on input "Email address" at bounding box center [443, 132] width 414 height 22
type input "[EMAIL_ADDRESS][DOMAIN_NAME]"
click at [441, 217] on button "Sign In" at bounding box center [443, 214] width 45 height 21
